Goal: Transaction & Acquisition: Download file/media

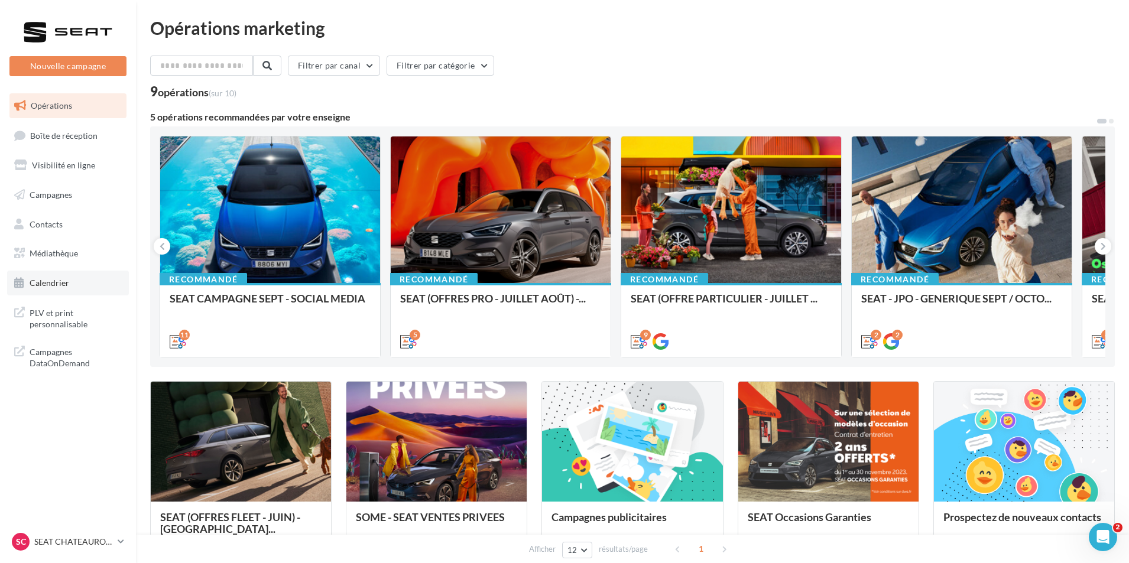
click at [72, 286] on link "Calendrier" at bounding box center [68, 283] width 122 height 25
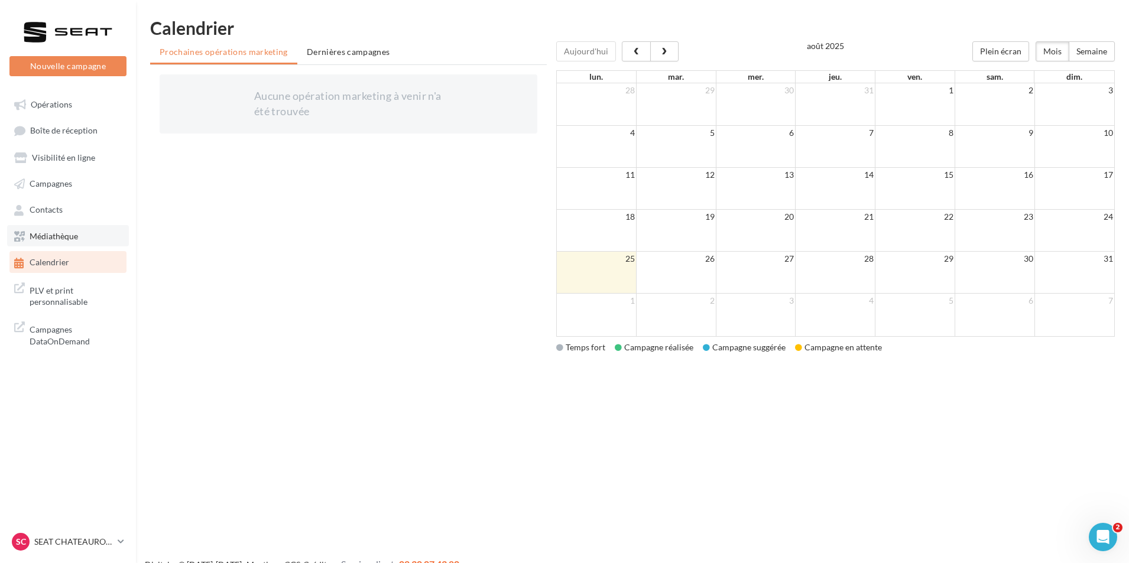
click at [92, 236] on link "Médiathèque" at bounding box center [68, 235] width 122 height 21
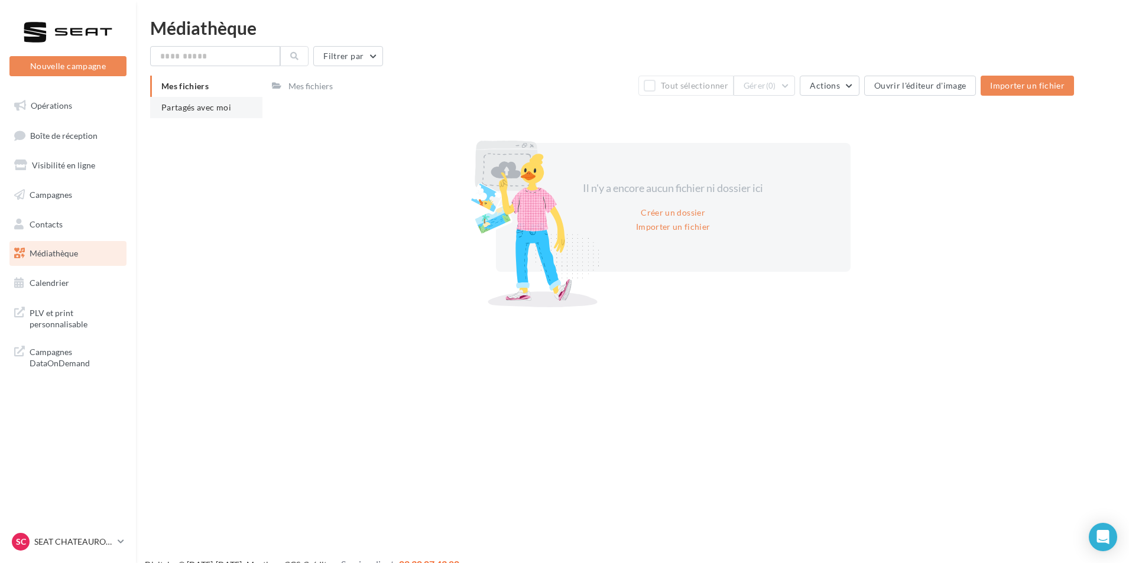
click at [182, 108] on span "Partagés avec moi" at bounding box center [196, 107] width 70 height 10
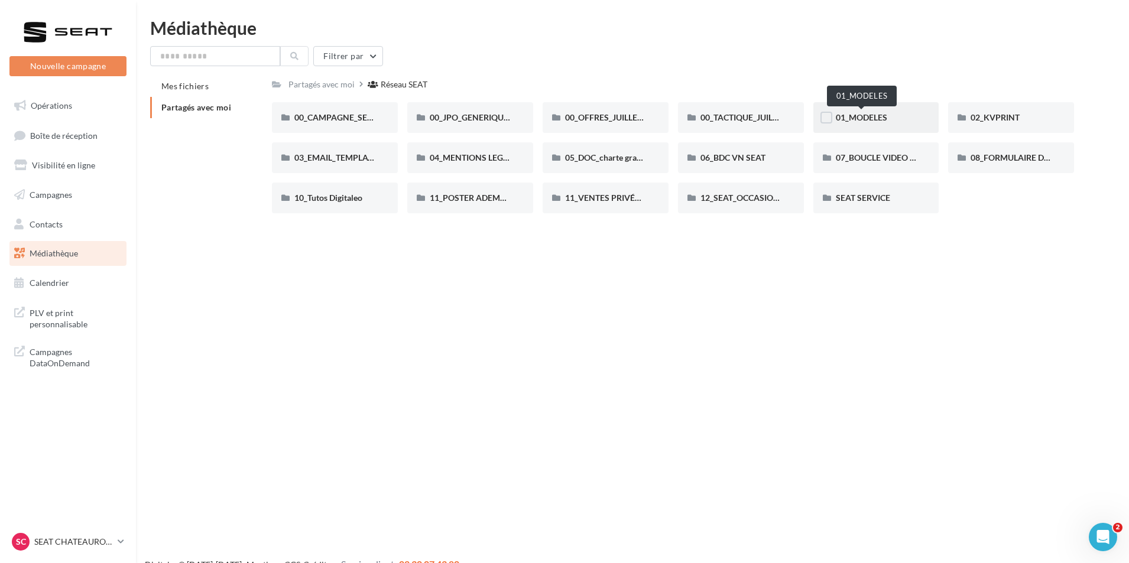
click at [884, 121] on span "01_MODELES" at bounding box center [861, 117] width 51 height 10
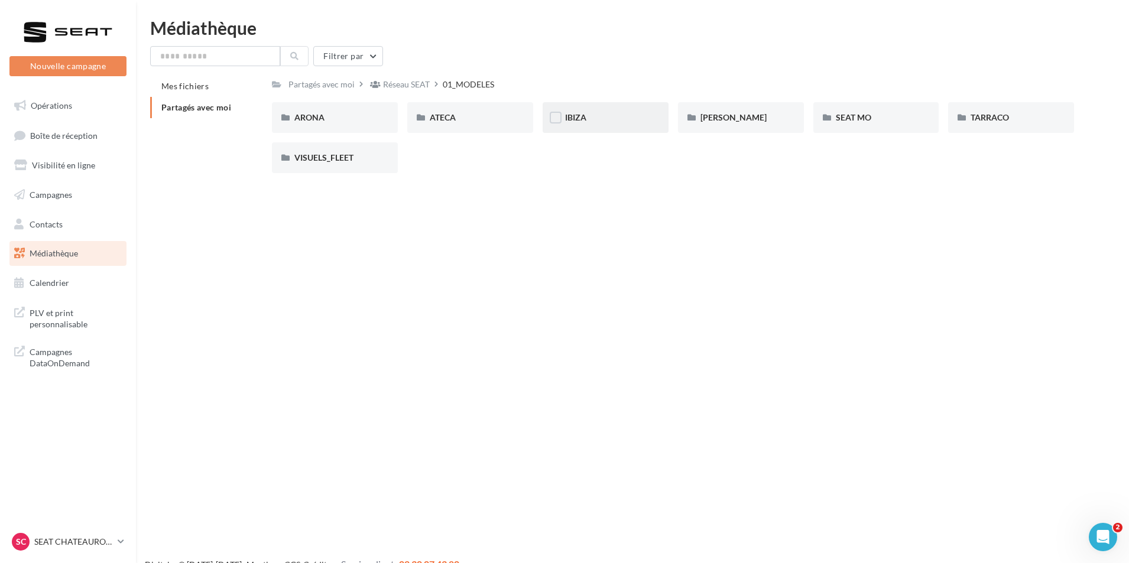
click at [651, 116] on div "IBIZA" at bounding box center [605, 117] width 126 height 31
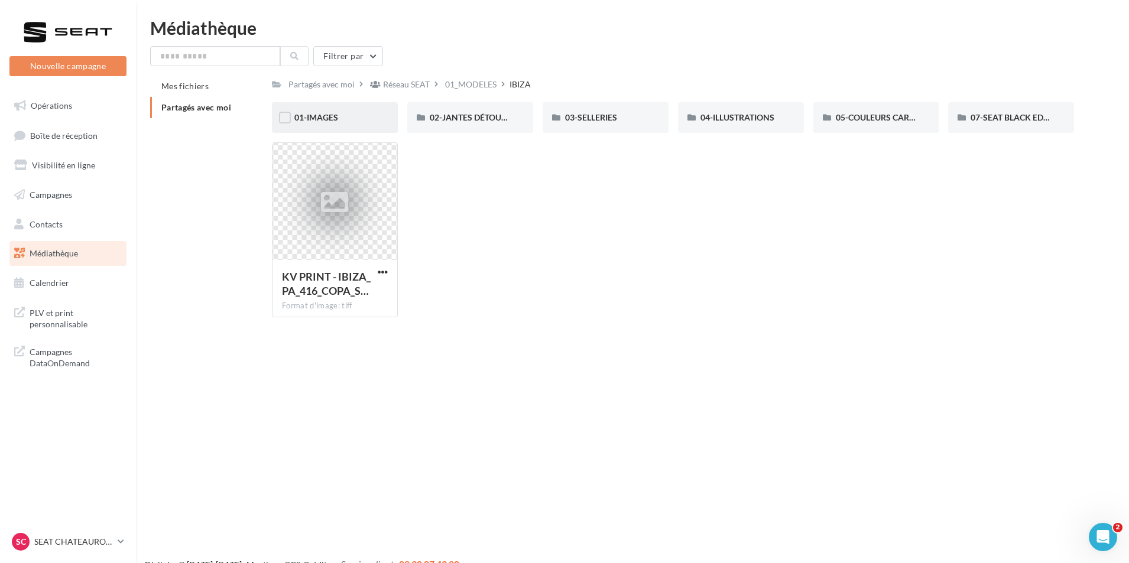
click at [338, 112] on div "01-IMAGES" at bounding box center [334, 118] width 81 height 12
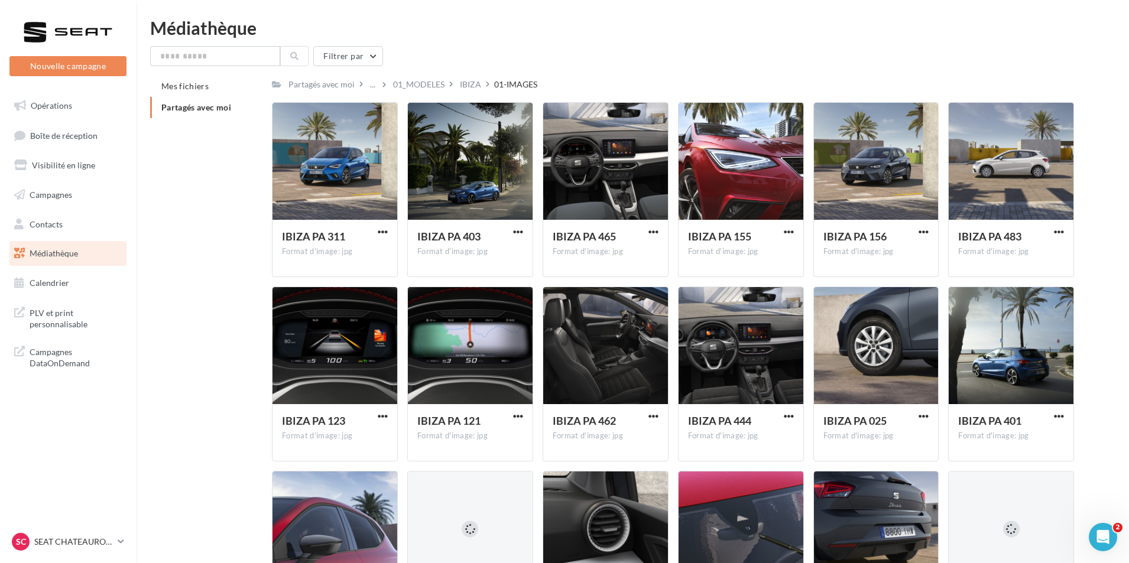
click at [202, 111] on span "Partagés avec moi" at bounding box center [196, 107] width 70 height 10
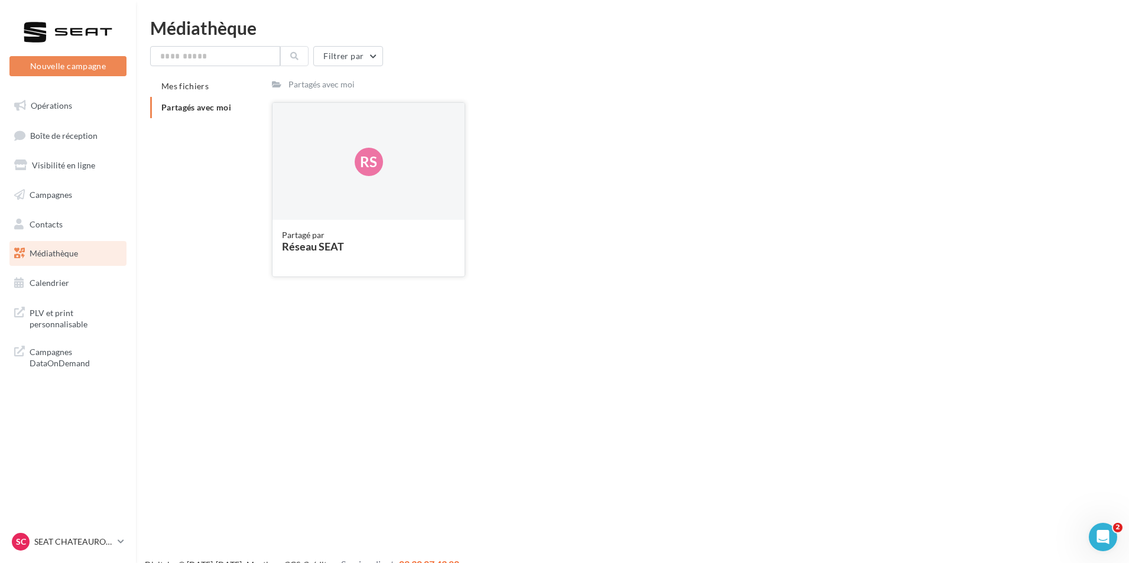
click at [361, 235] on div "Partagé par" at bounding box center [368, 235] width 173 height 12
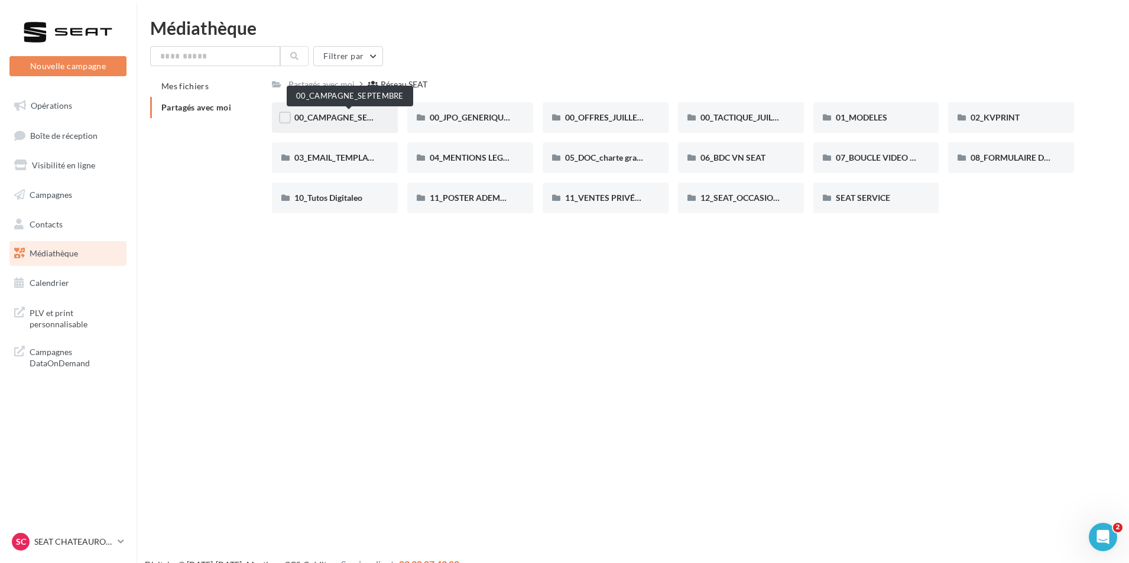
click at [343, 120] on span "00_CAMPAGNE_SEPTEMBRE" at bounding box center [349, 117] width 111 height 10
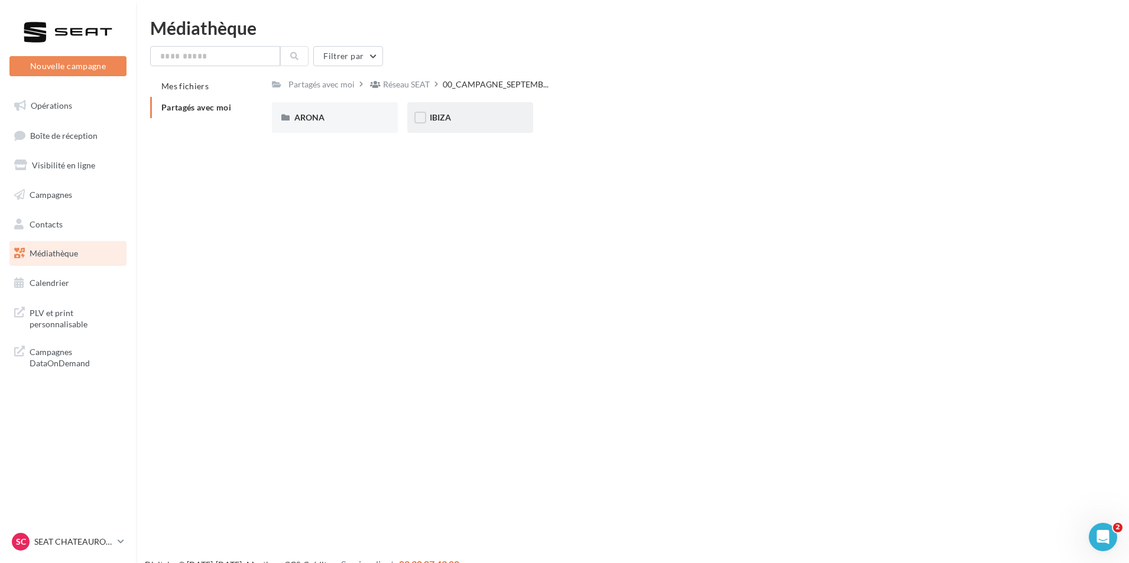
click at [505, 115] on div "IBIZA" at bounding box center [470, 118] width 81 height 12
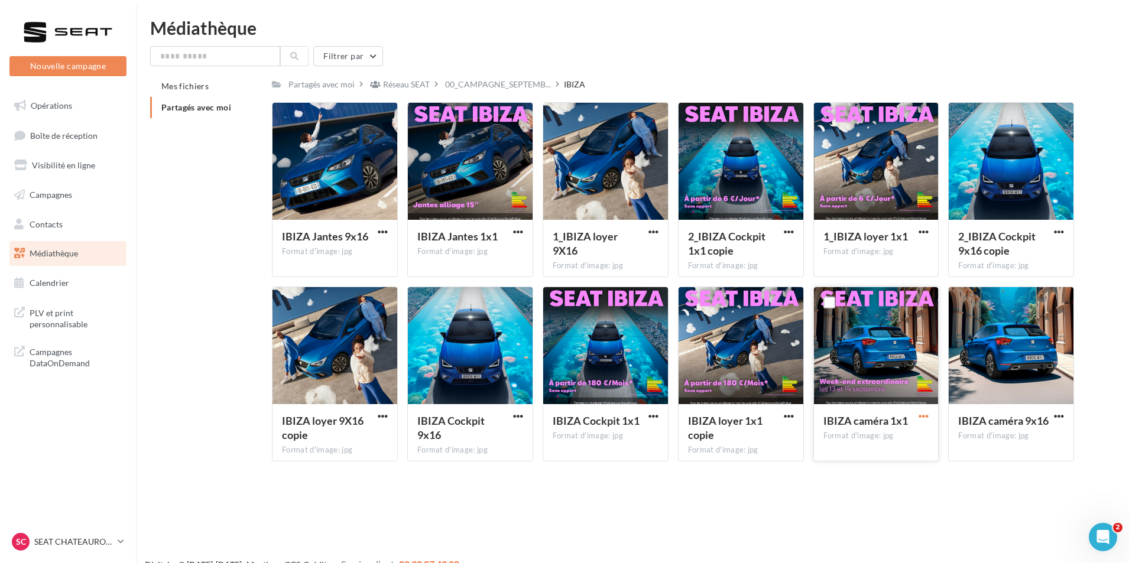
click at [925, 420] on span "button" at bounding box center [923, 416] width 10 height 10
click at [889, 440] on button "Télécharger" at bounding box center [872, 439] width 118 height 31
click at [1057, 417] on span "button" at bounding box center [1059, 416] width 10 height 10
click at [1019, 440] on button "Télécharger" at bounding box center [1007, 439] width 118 height 31
